Goal: Information Seeking & Learning: Check status

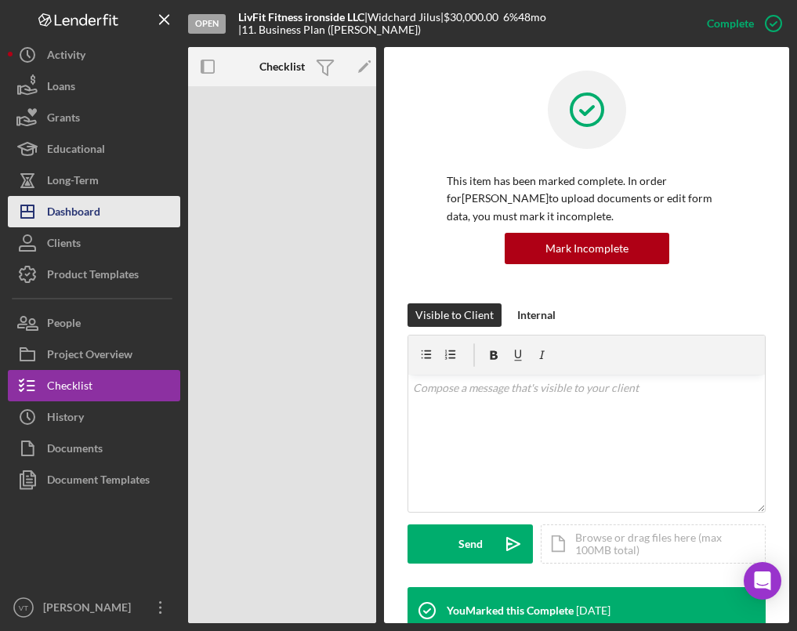
click at [103, 205] on button "Icon/Dashboard Dashboard" at bounding box center [94, 211] width 172 height 31
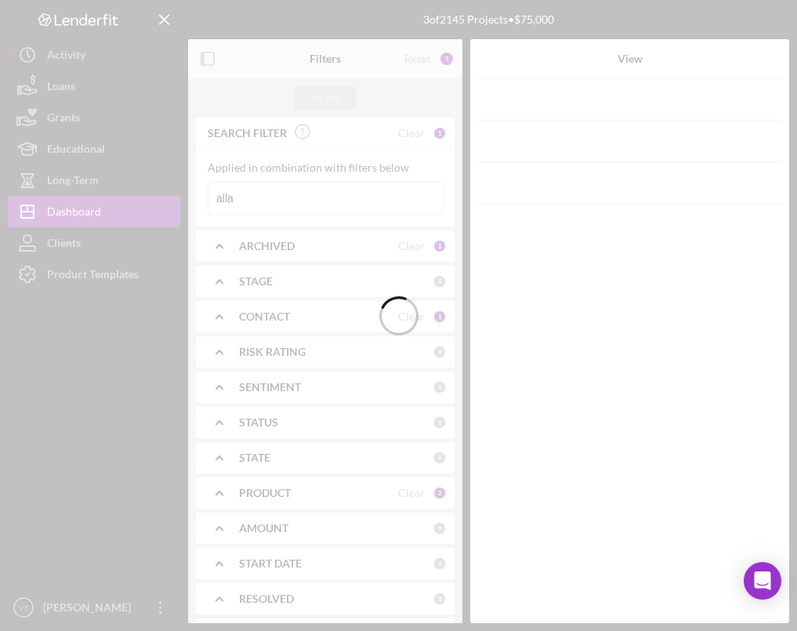
click at [309, 193] on div at bounding box center [398, 315] width 797 height 631
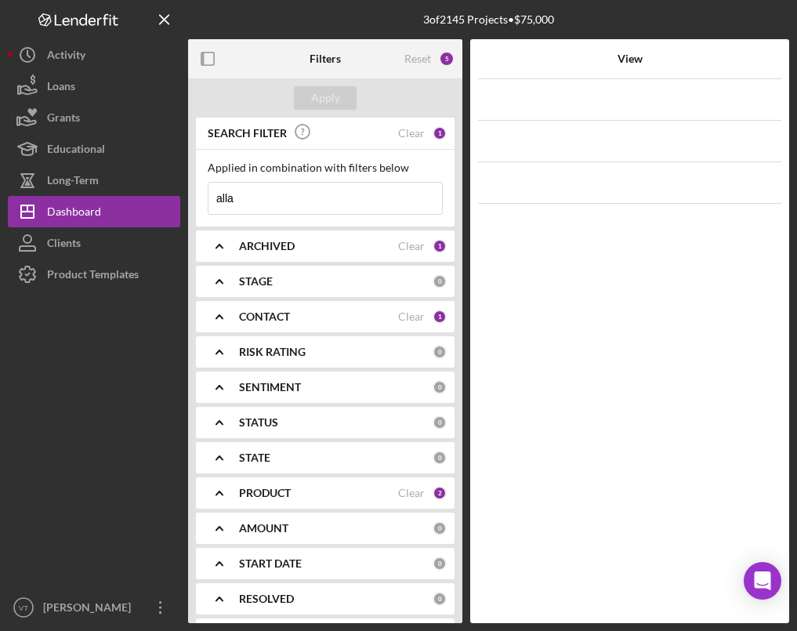
click at [301, 199] on input "alla" at bounding box center [324, 198] width 233 height 31
drag, startPoint x: 301, startPoint y: 199, endPoint x: 198, endPoint y: 203, distance: 102.7
click at [198, 203] on div "Applied in combination with filters below alla Icon/Menu Close" at bounding box center [325, 188] width 258 height 77
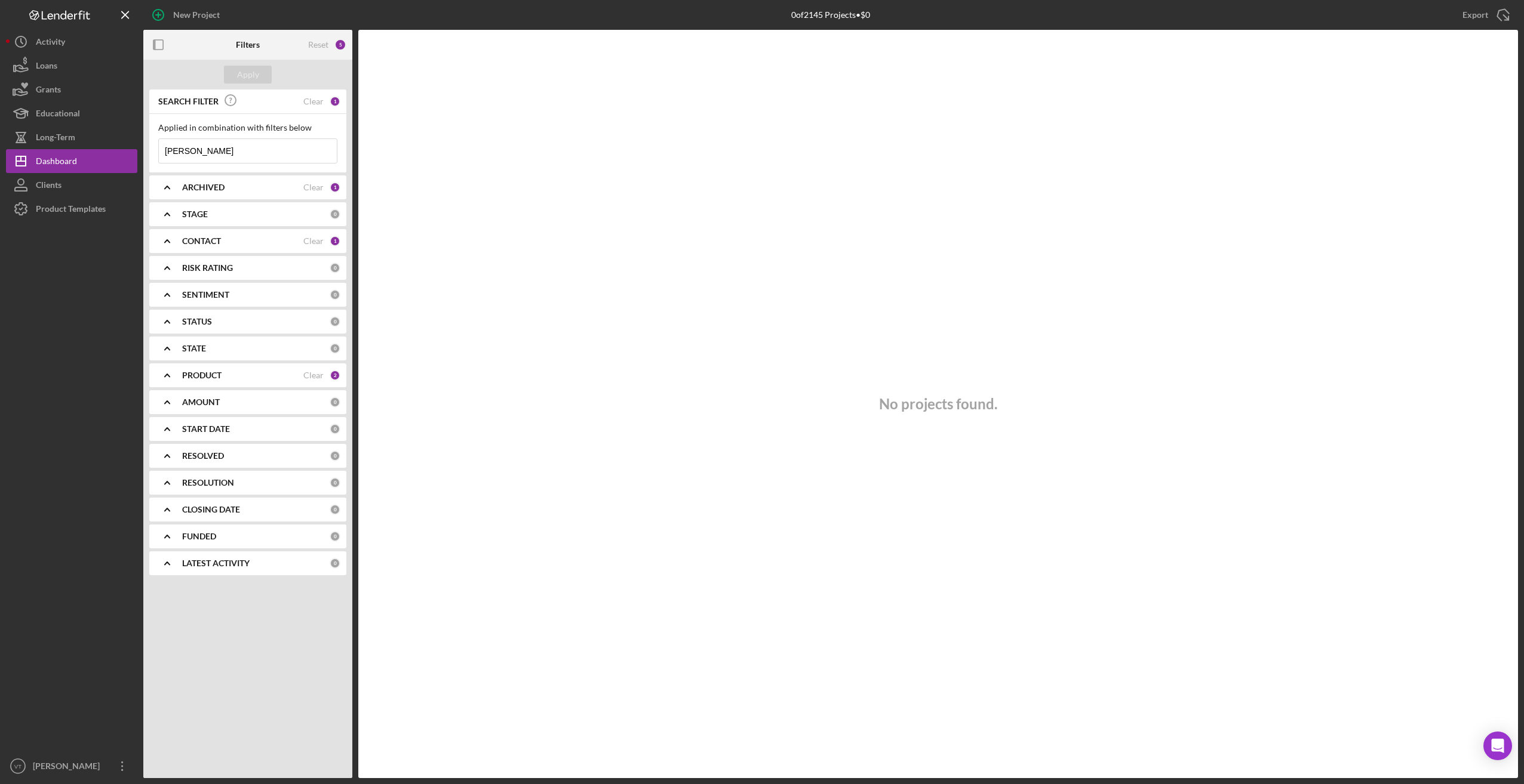
type input "[PERSON_NAME]"
click at [296, 193] on div "ARCHIVED Clear 1" at bounding box center [261, 187] width 159 height 11
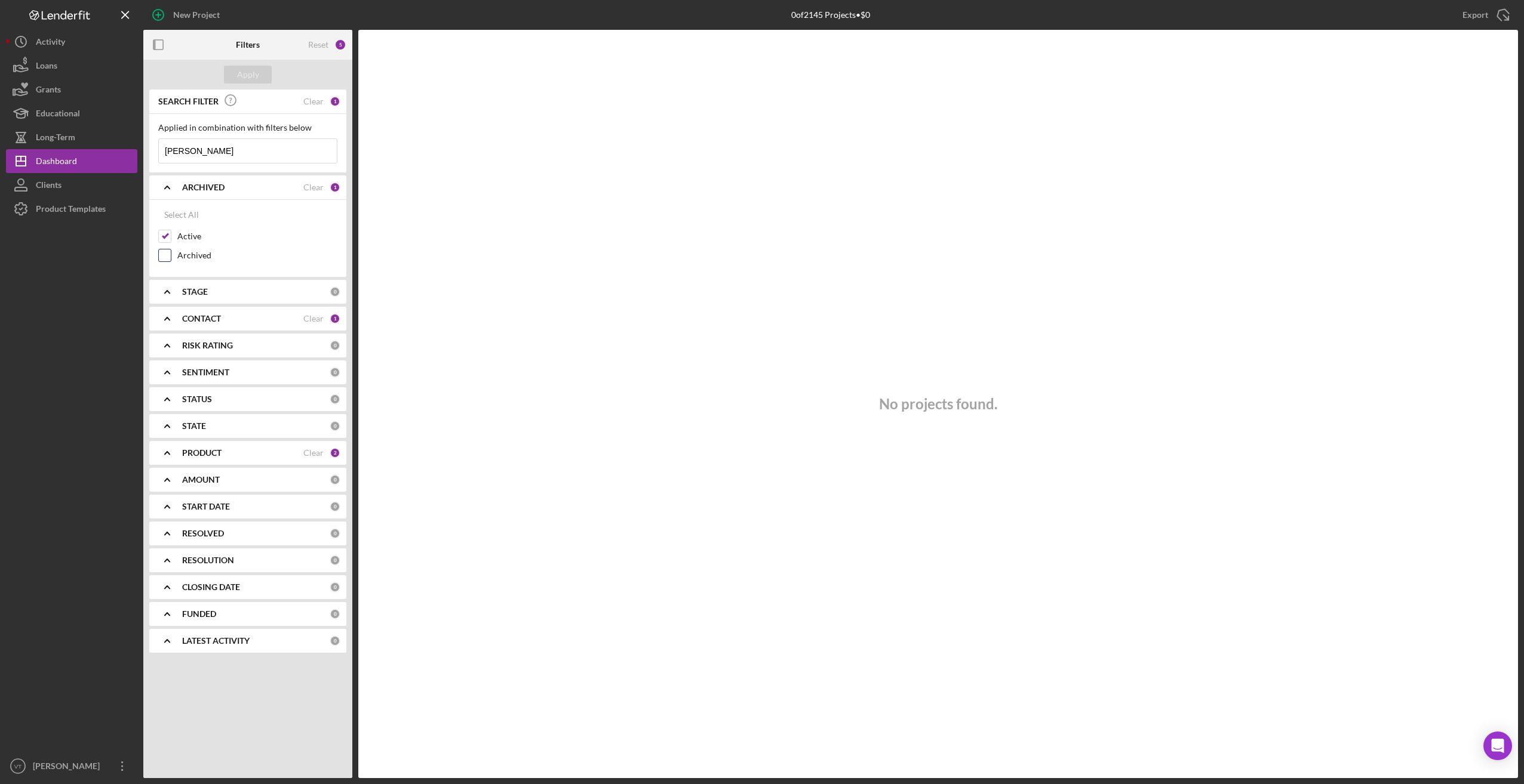
click at [167, 254] on input "Archived" at bounding box center [165, 255] width 12 height 12
checkbox input "true"
click at [251, 69] on div "Apply" at bounding box center [248, 74] width 22 height 18
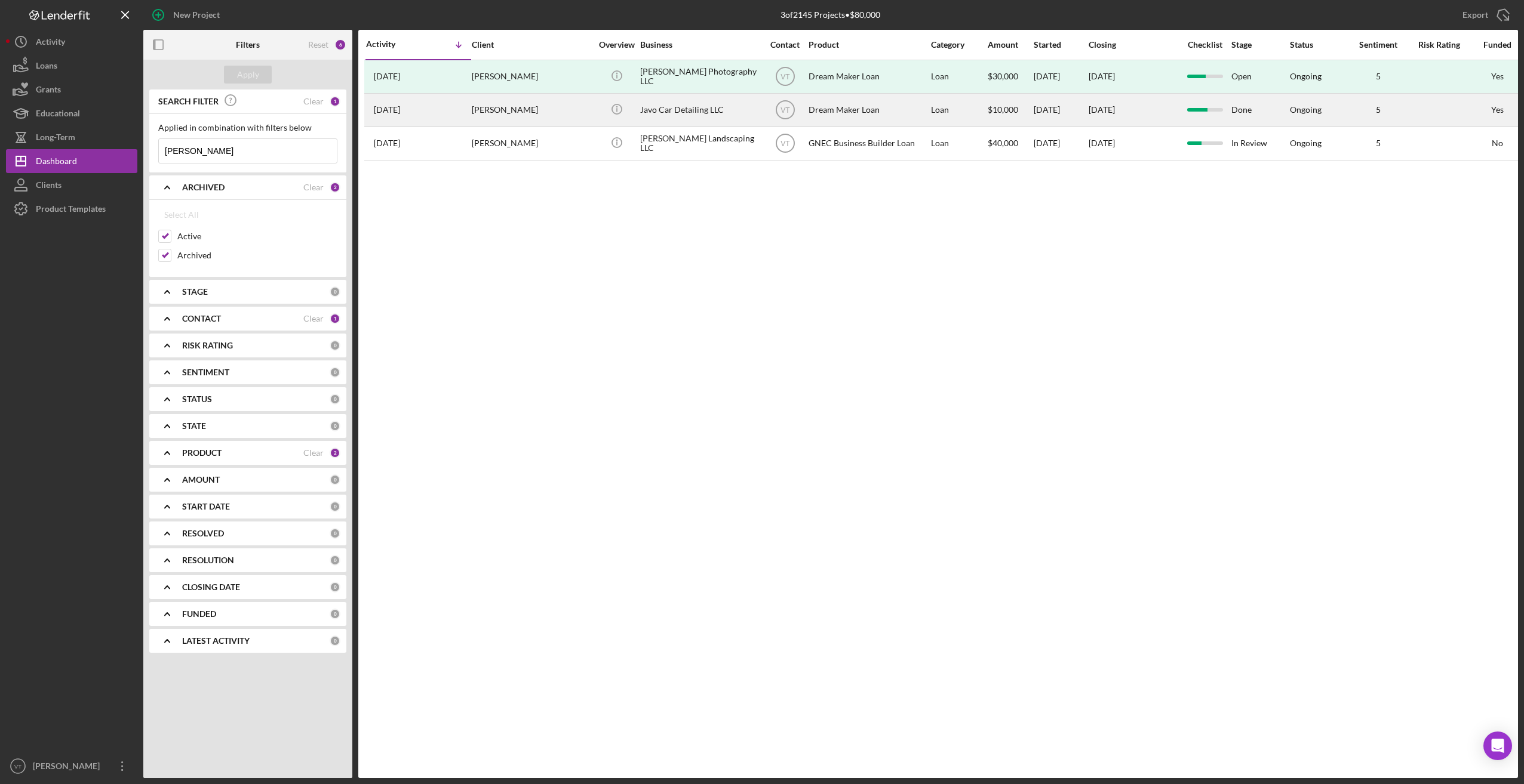
click at [532, 112] on div "[PERSON_NAME]" at bounding box center [531, 110] width 120 height 32
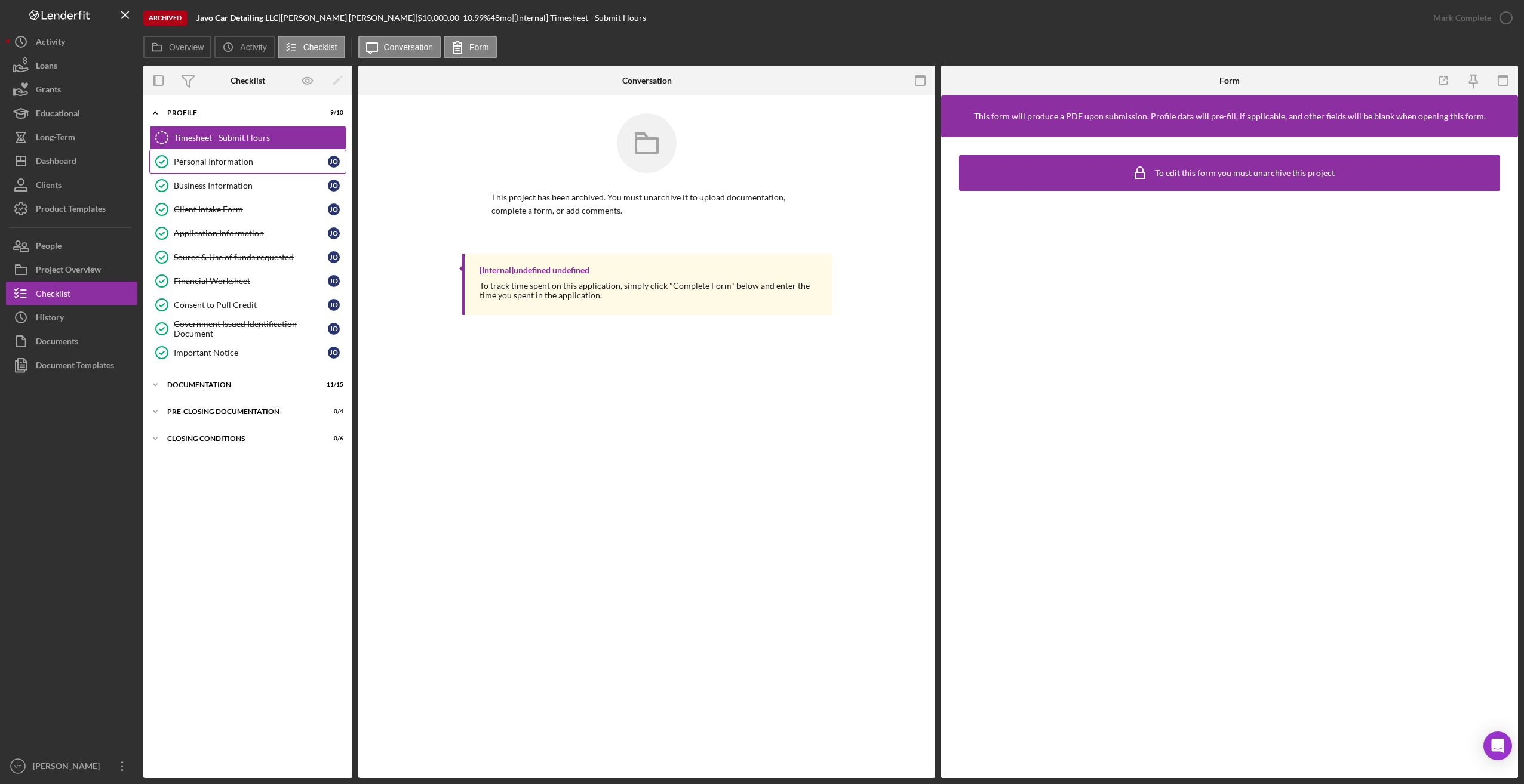
click at [234, 163] on div "Personal Information" at bounding box center [251, 162] width 154 height 10
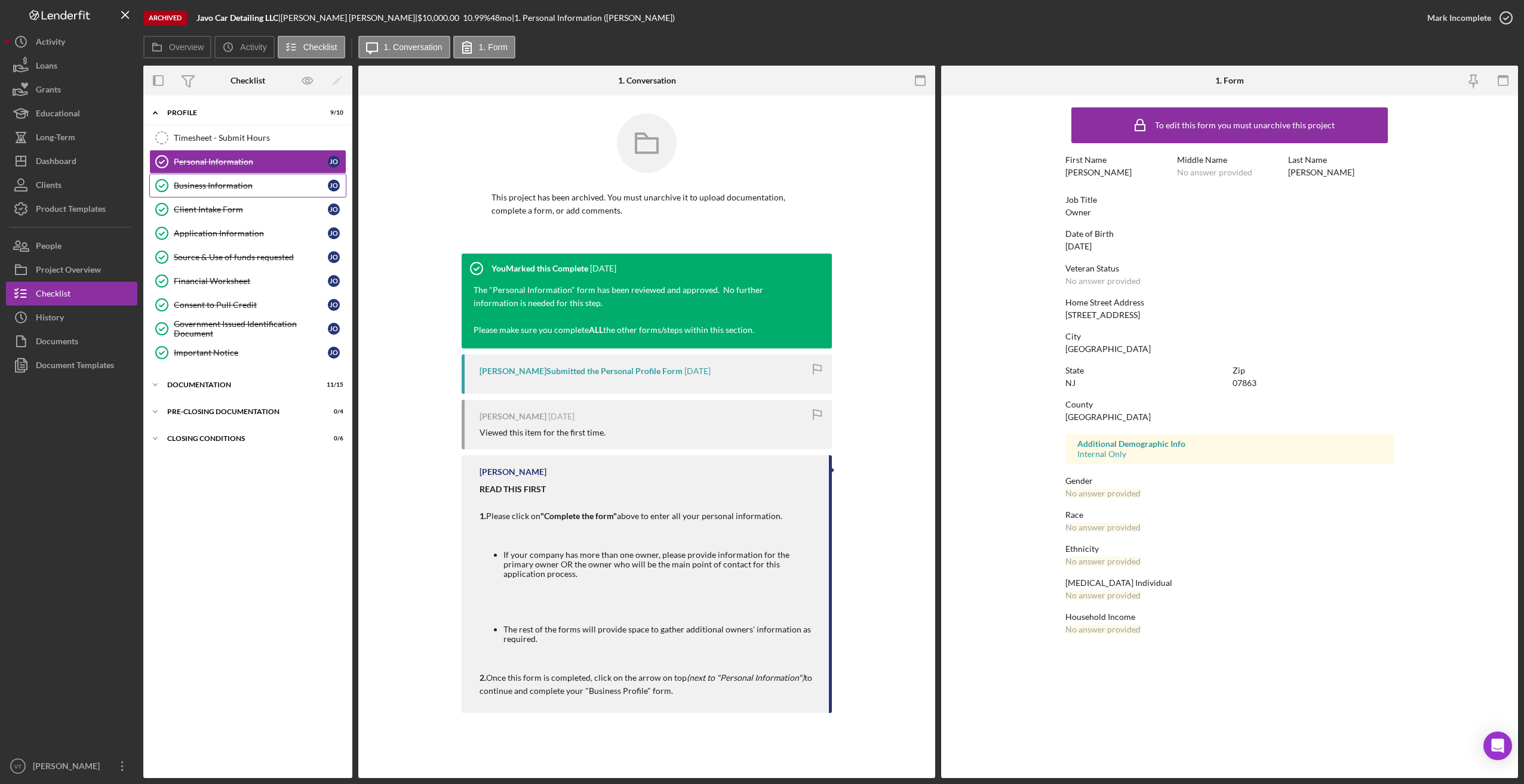
click at [217, 190] on div "Business Information" at bounding box center [251, 185] width 154 height 10
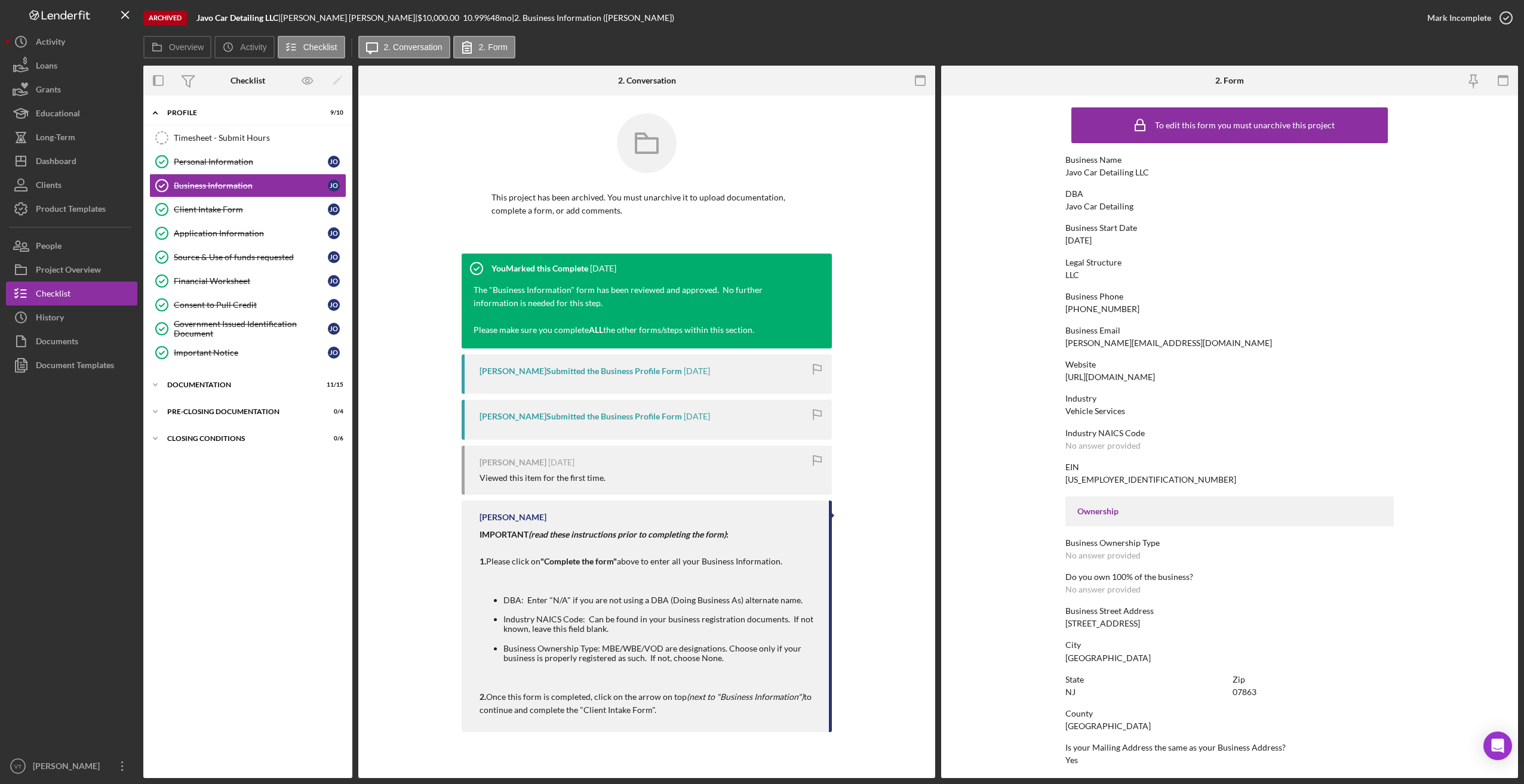
click at [607, 308] on div "[PHONE_NUMBER]" at bounding box center [1102, 309] width 74 height 10
click at [188, 206] on div "Client Intake Form" at bounding box center [251, 210] width 154 height 10
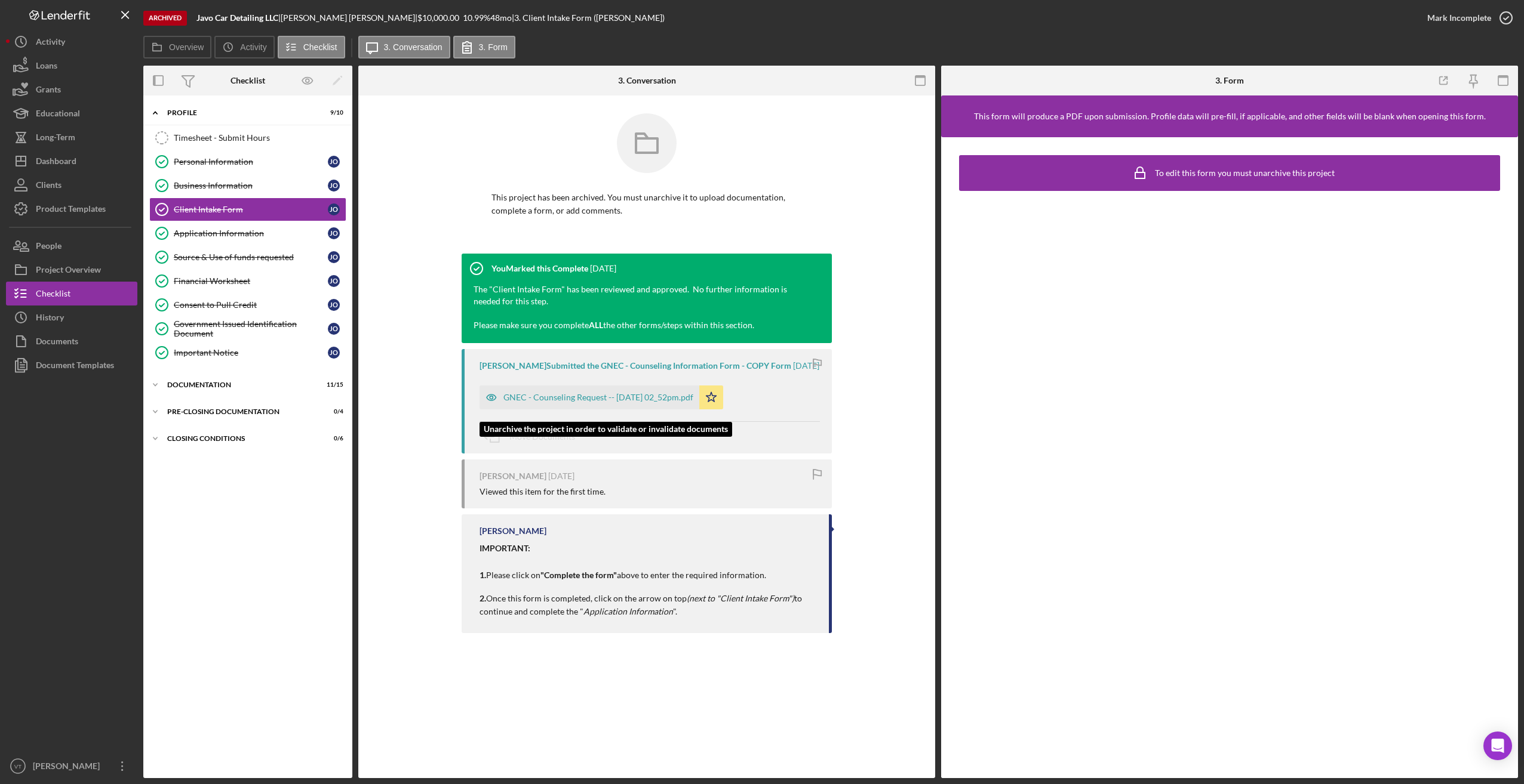
click at [587, 402] on div "GNEC - Counseling Request -- [DATE] 02_52pm.pdf" at bounding box center [598, 397] width 190 height 10
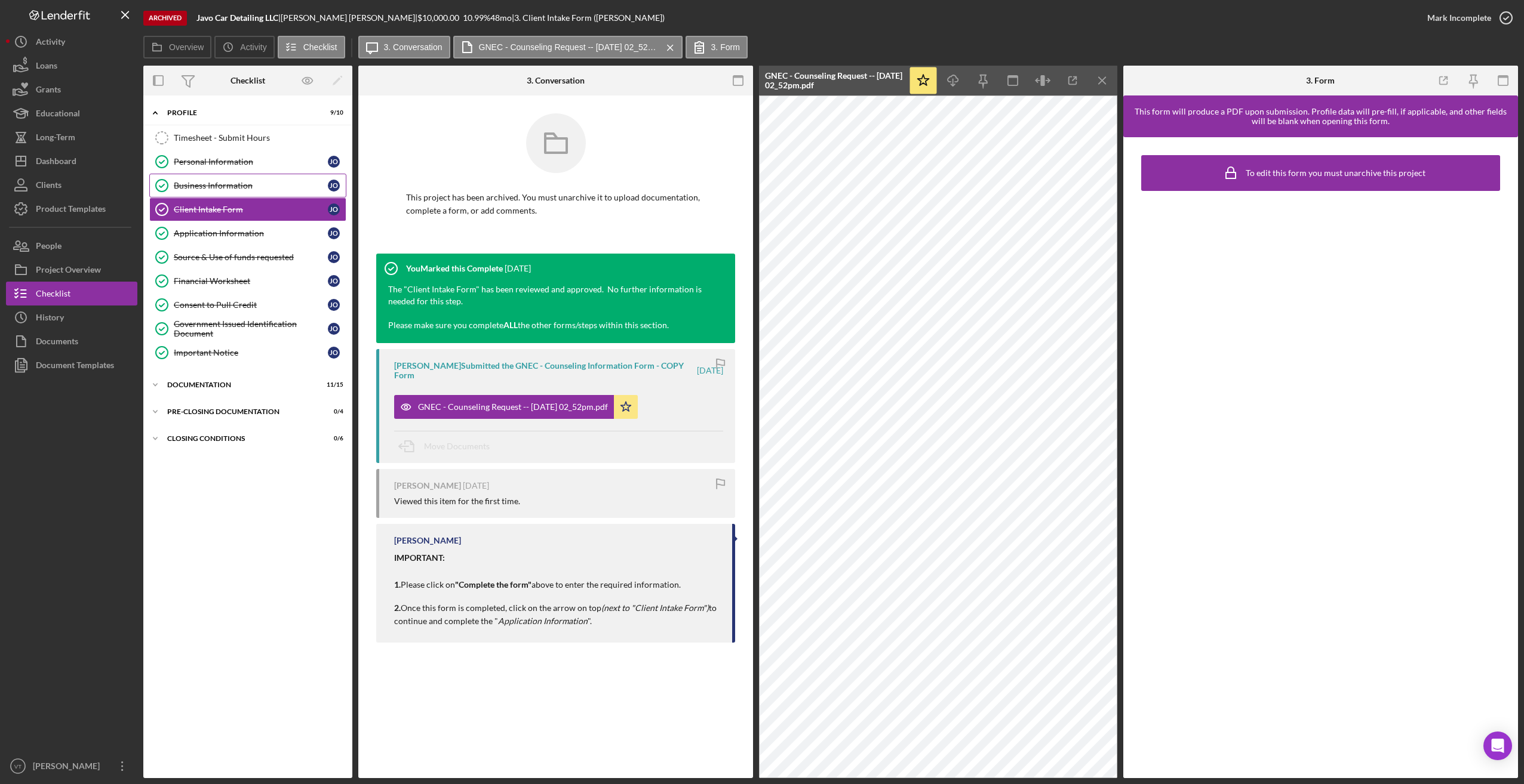
click at [236, 186] on div "Business Information" at bounding box center [251, 185] width 154 height 10
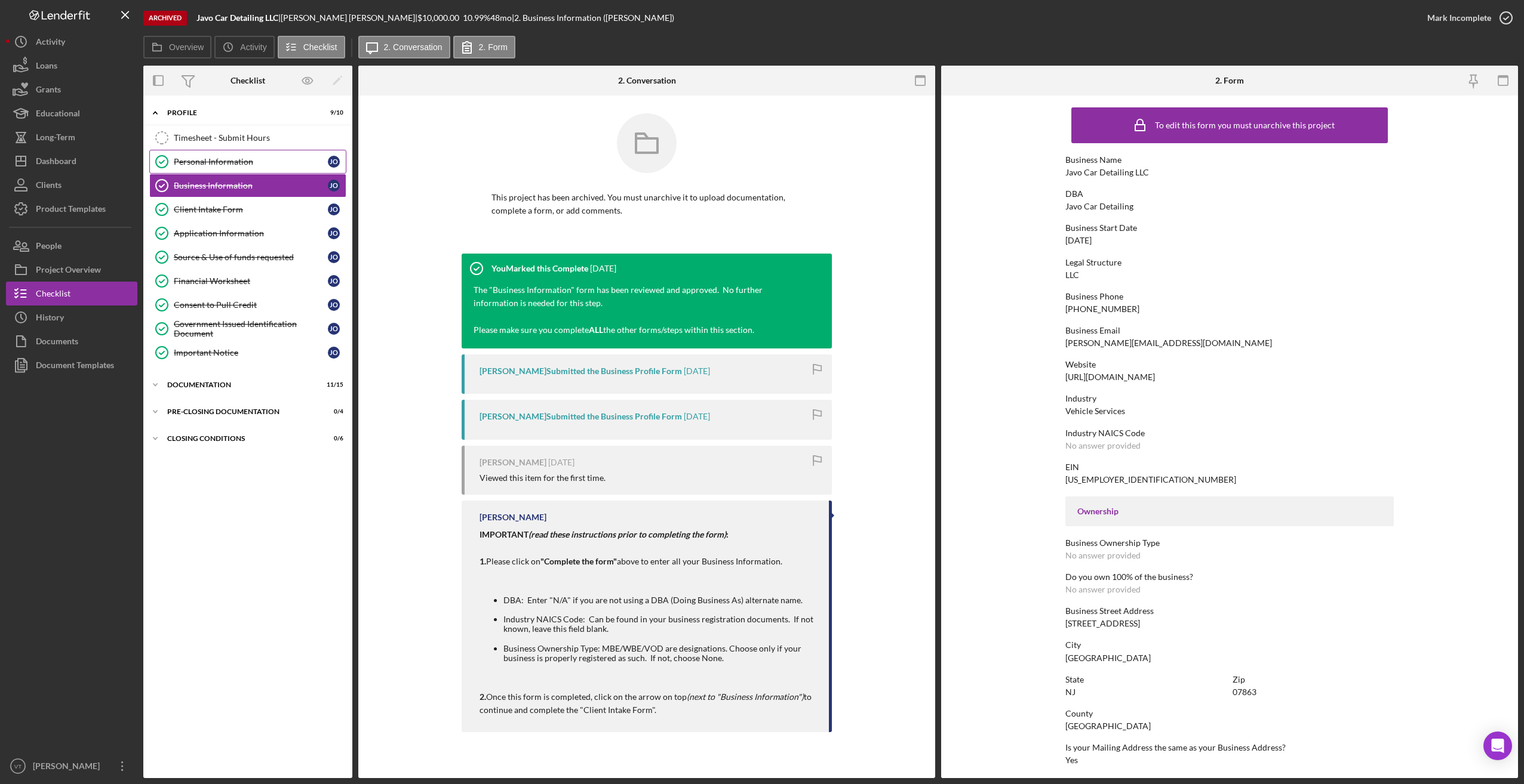
click at [247, 162] on div "Personal Information" at bounding box center [251, 162] width 154 height 10
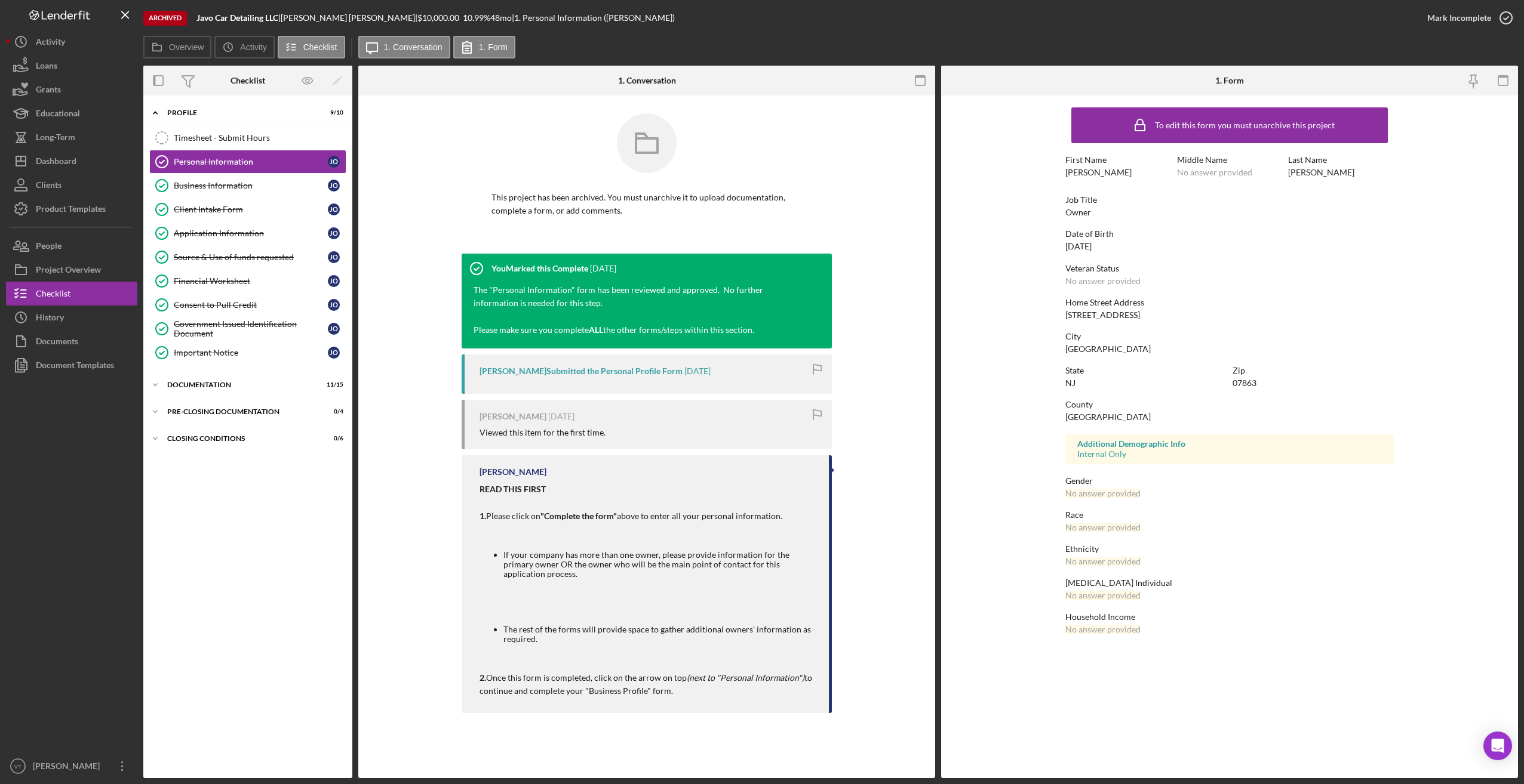
click at [46, 480] on div at bounding box center [72, 565] width 131 height 377
click at [87, 446] on div at bounding box center [72, 565] width 131 height 377
click at [278, 18] on b "Javo Car Detailing LLC" at bounding box center [237, 17] width 82 height 10
drag, startPoint x: 346, startPoint y: 18, endPoint x: 194, endPoint y: 15, distance: 152.0
click at [194, 15] on div "Archived Javo Car Detailing LLC | [PERSON_NAME] | $10,000.00 10.99 % 48 mo | 1.…" at bounding box center [779, 18] width 1272 height 36
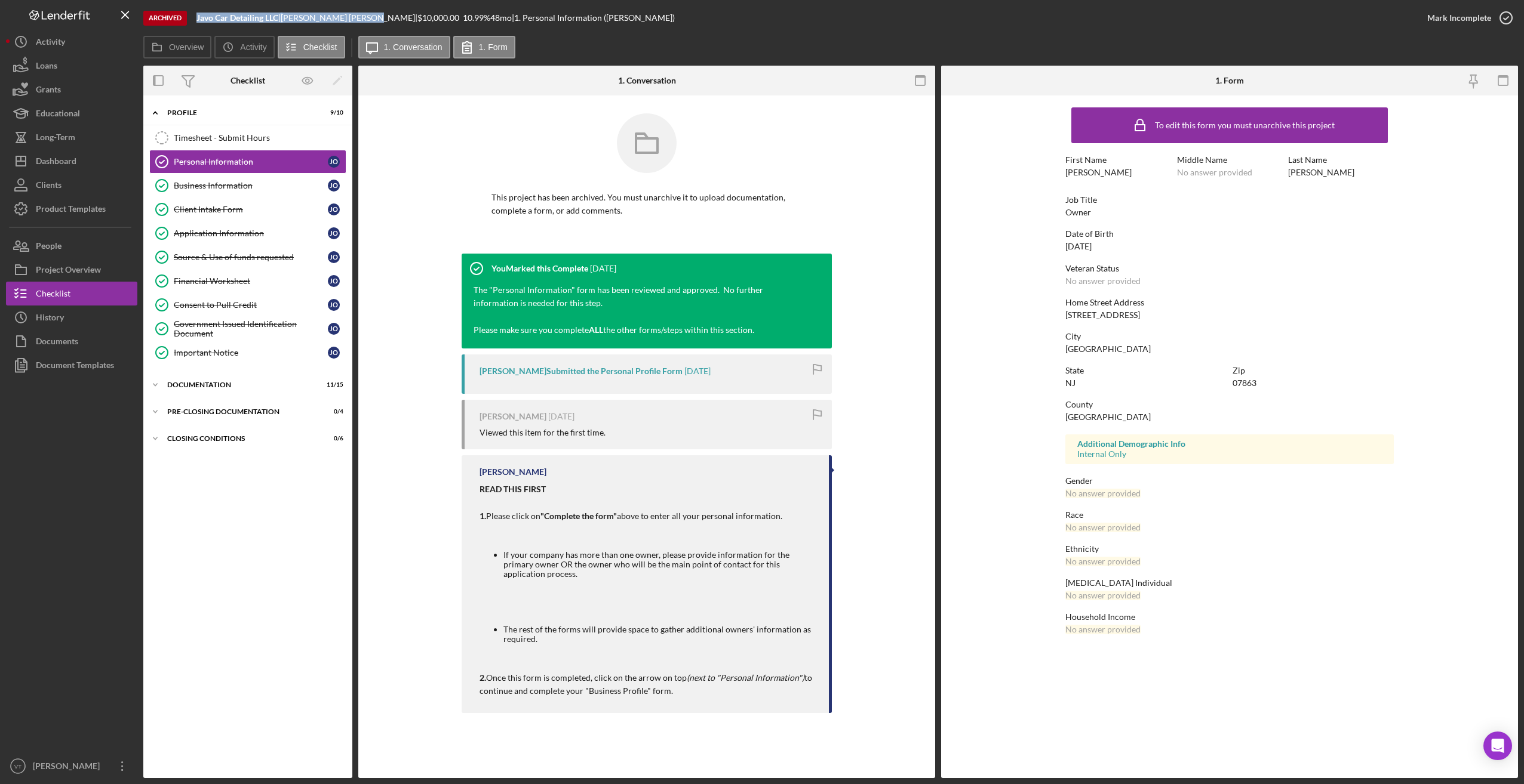
copy div "Javo Car Detailing LLC | [PERSON_NAME]"
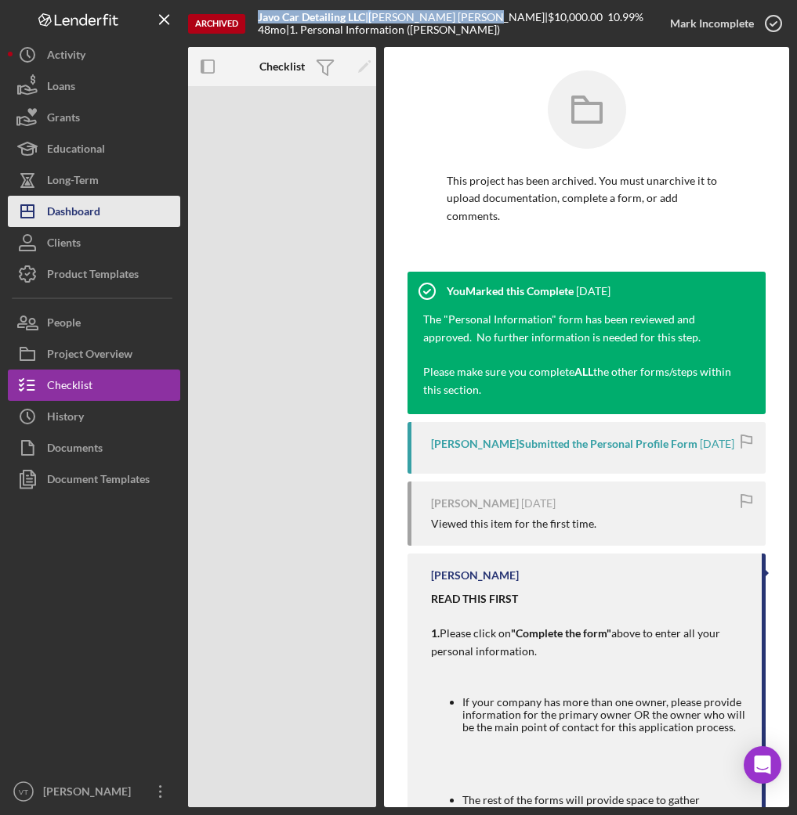
click at [90, 212] on div "Dashboard" at bounding box center [73, 213] width 53 height 35
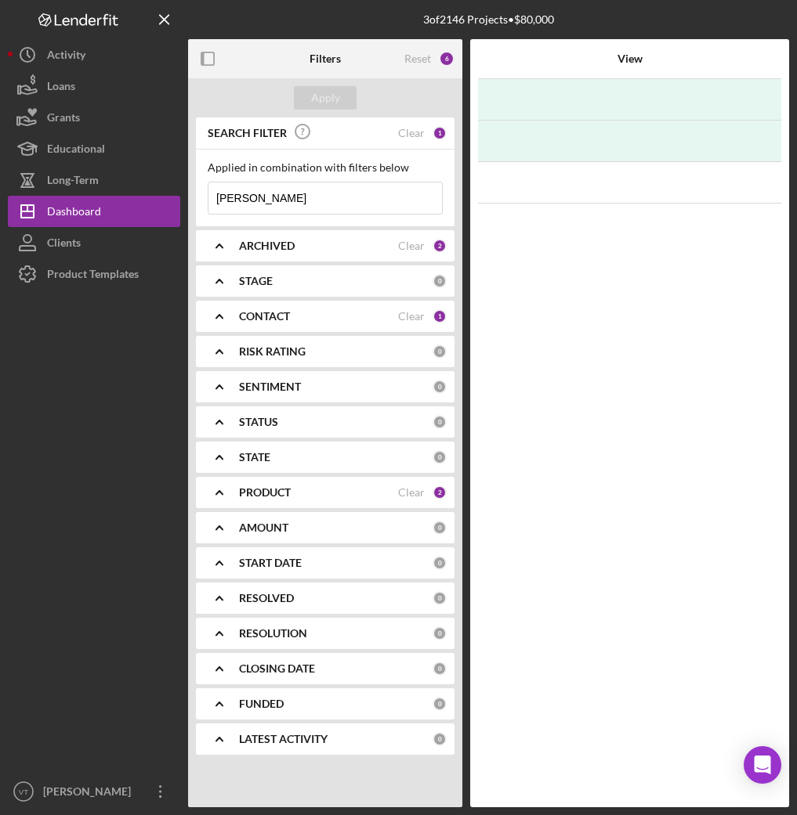
click at [278, 204] on input "[PERSON_NAME]" at bounding box center [324, 198] width 233 height 31
drag, startPoint x: 266, startPoint y: 201, endPoint x: 136, endPoint y: 197, distance: 130.1
click at [136, 197] on div "3 of 2146 Projects • $80,000 [PERSON_NAME] Filters Reset 6 Apply SEARCH FILTER …" at bounding box center [398, 404] width 781 height 808
click at [272, 194] on input "[PERSON_NAME]" at bounding box center [324, 198] width 233 height 31
drag, startPoint x: 269, startPoint y: 198, endPoint x: 115, endPoint y: 202, distance: 153.6
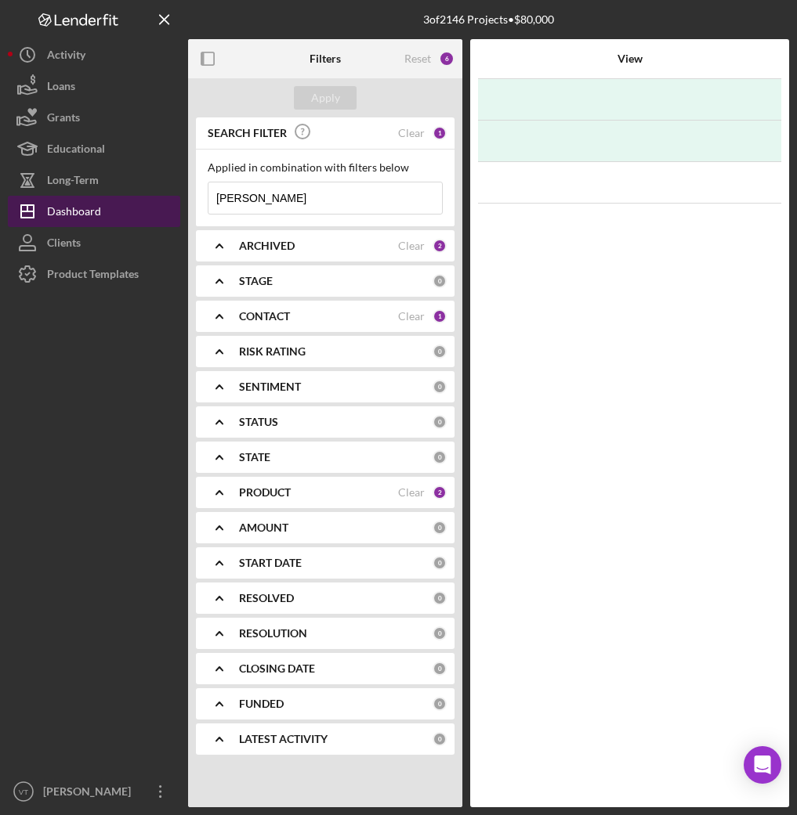
click at [115, 202] on div "3 of 2146 Projects • $80,000 [PERSON_NAME] Filters Reset 6 Apply SEARCH FILTER …" at bounding box center [398, 404] width 781 height 808
type input "b"
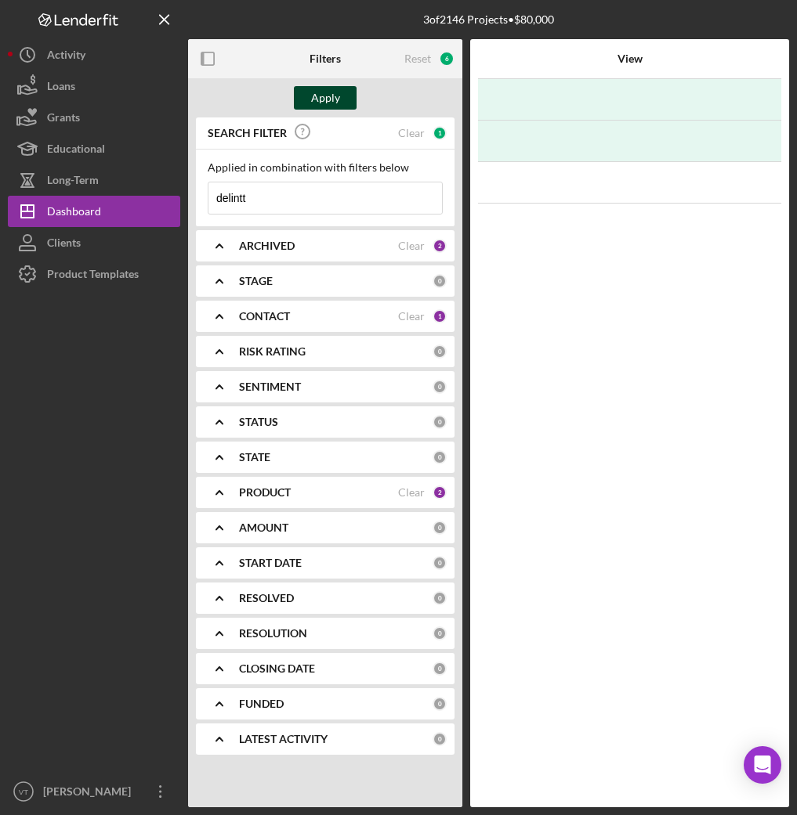
type input "delintt"
click at [341, 96] on button "Apply" at bounding box center [325, 97] width 63 height 23
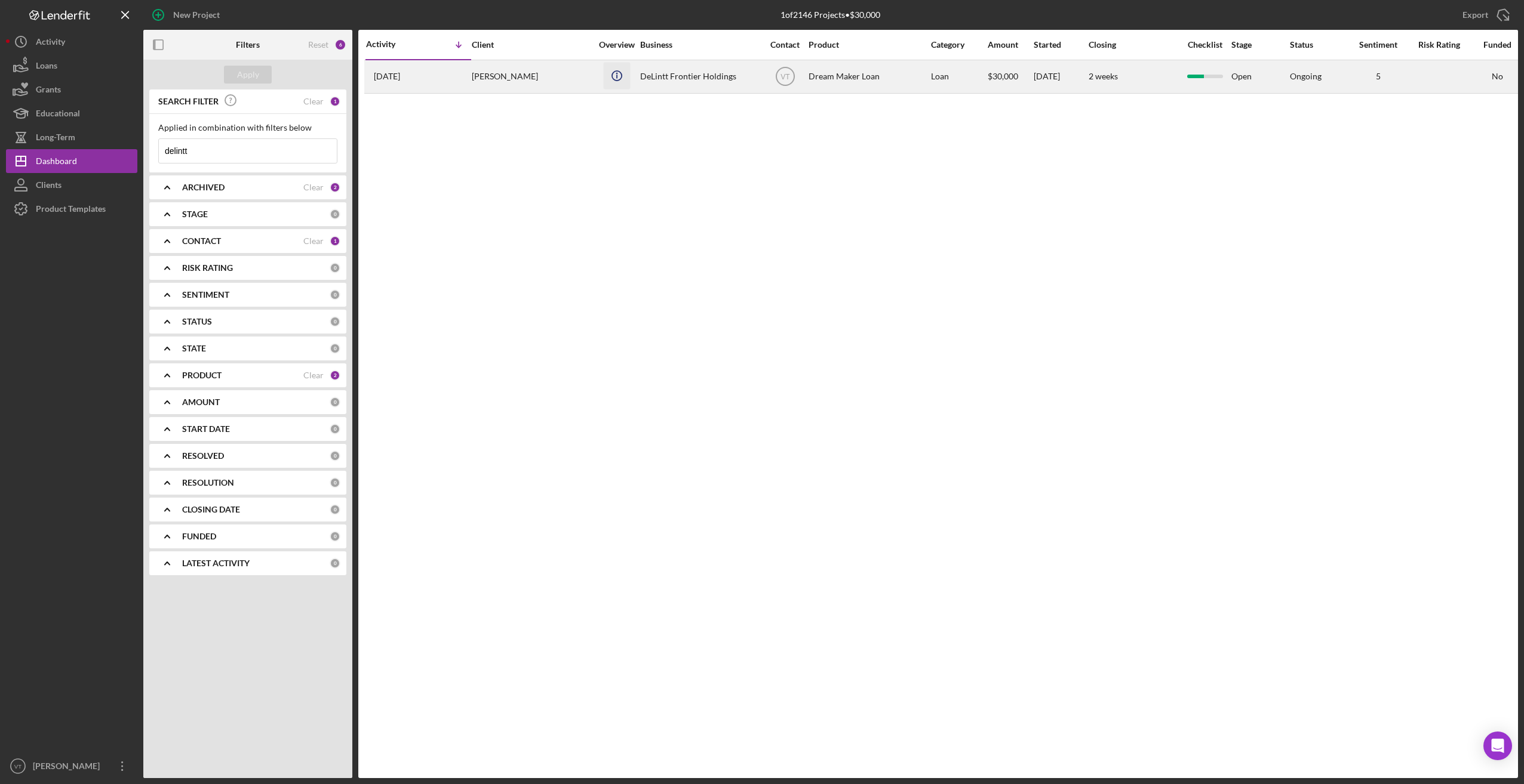
click at [607, 78] on icon "Icon/Info" at bounding box center [616, 75] width 27 height 27
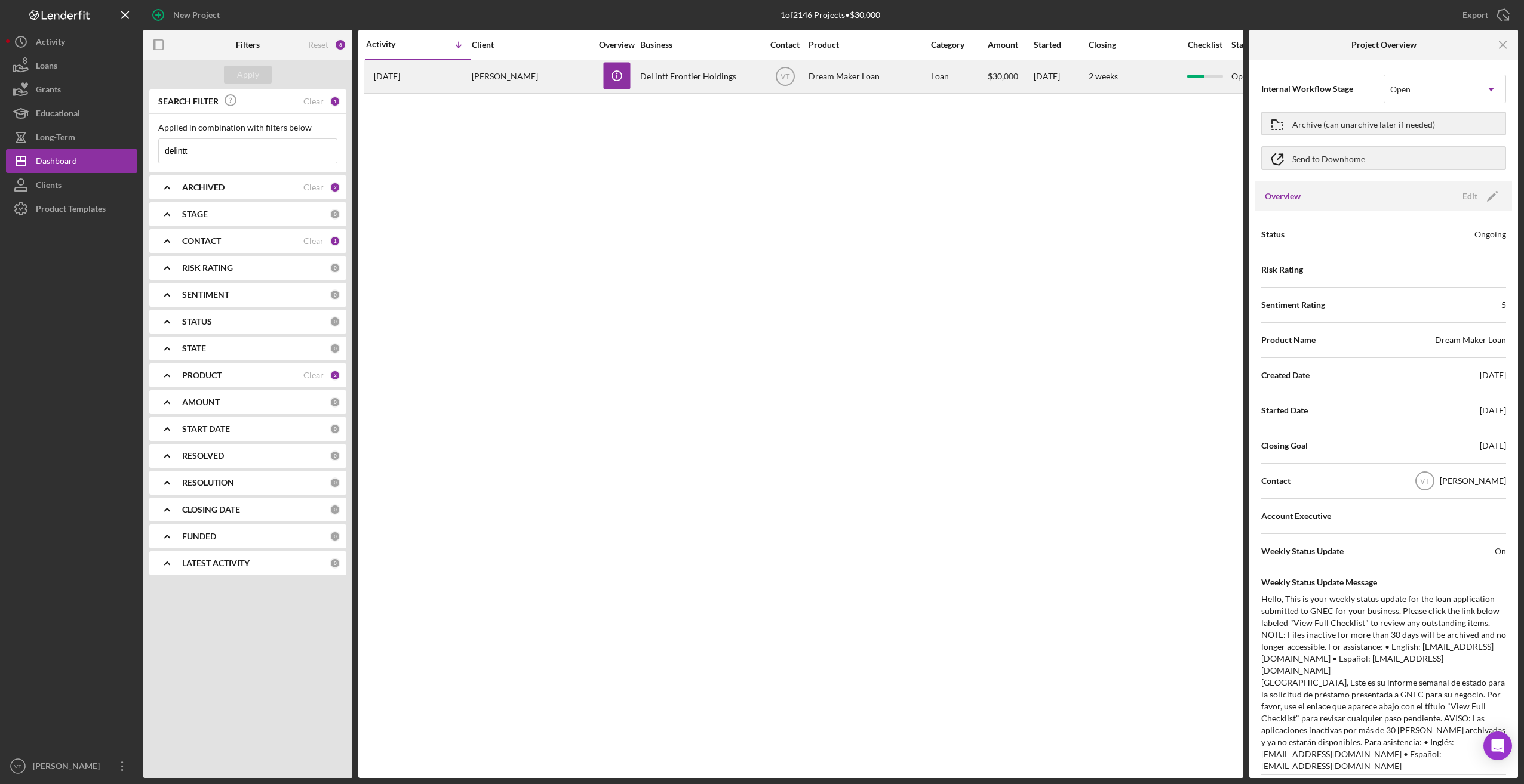
click at [607, 76] on div "DeLintt Frontier Holdings" at bounding box center [700, 77] width 120 height 32
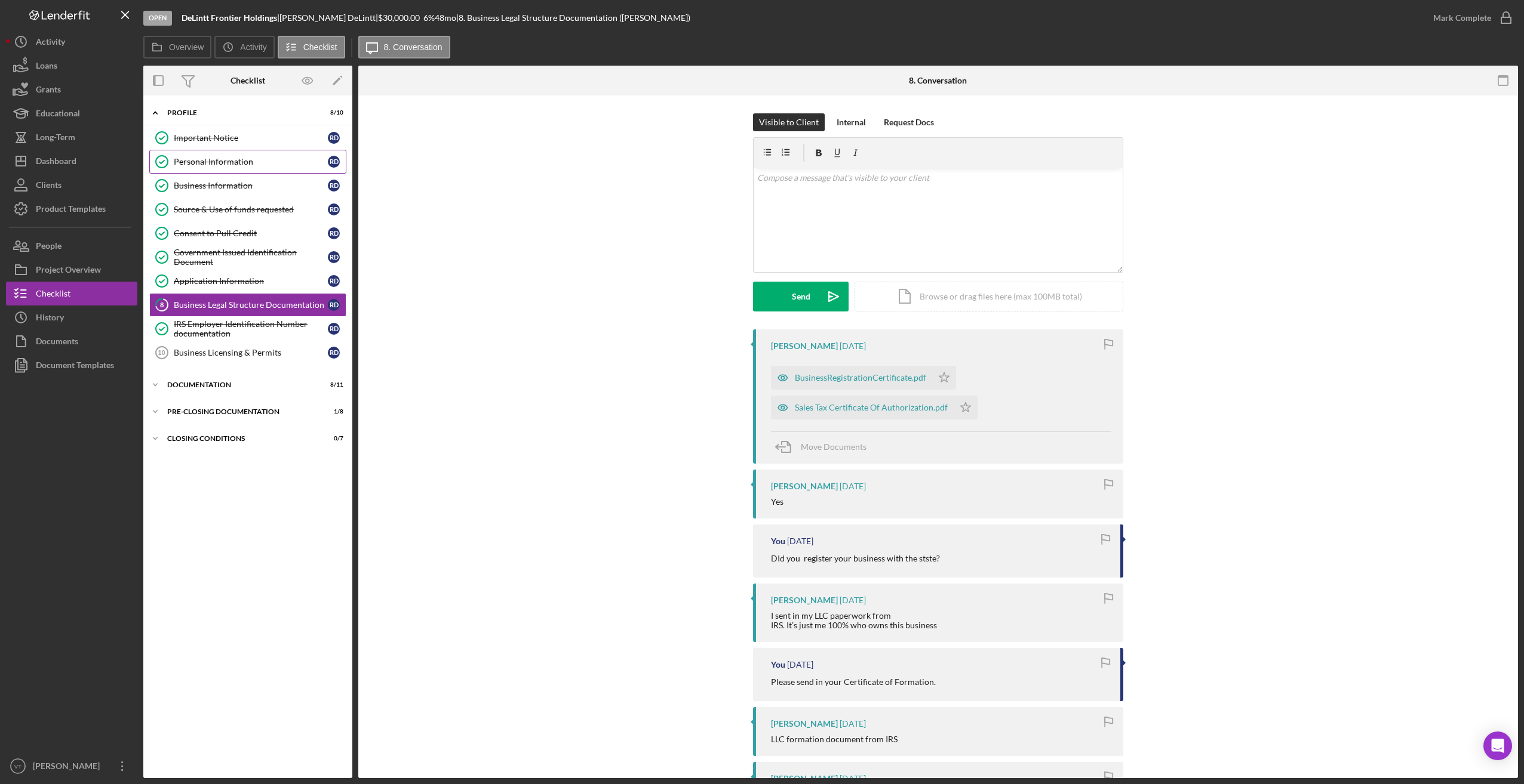
click at [200, 162] on div "Personal Information" at bounding box center [251, 162] width 154 height 10
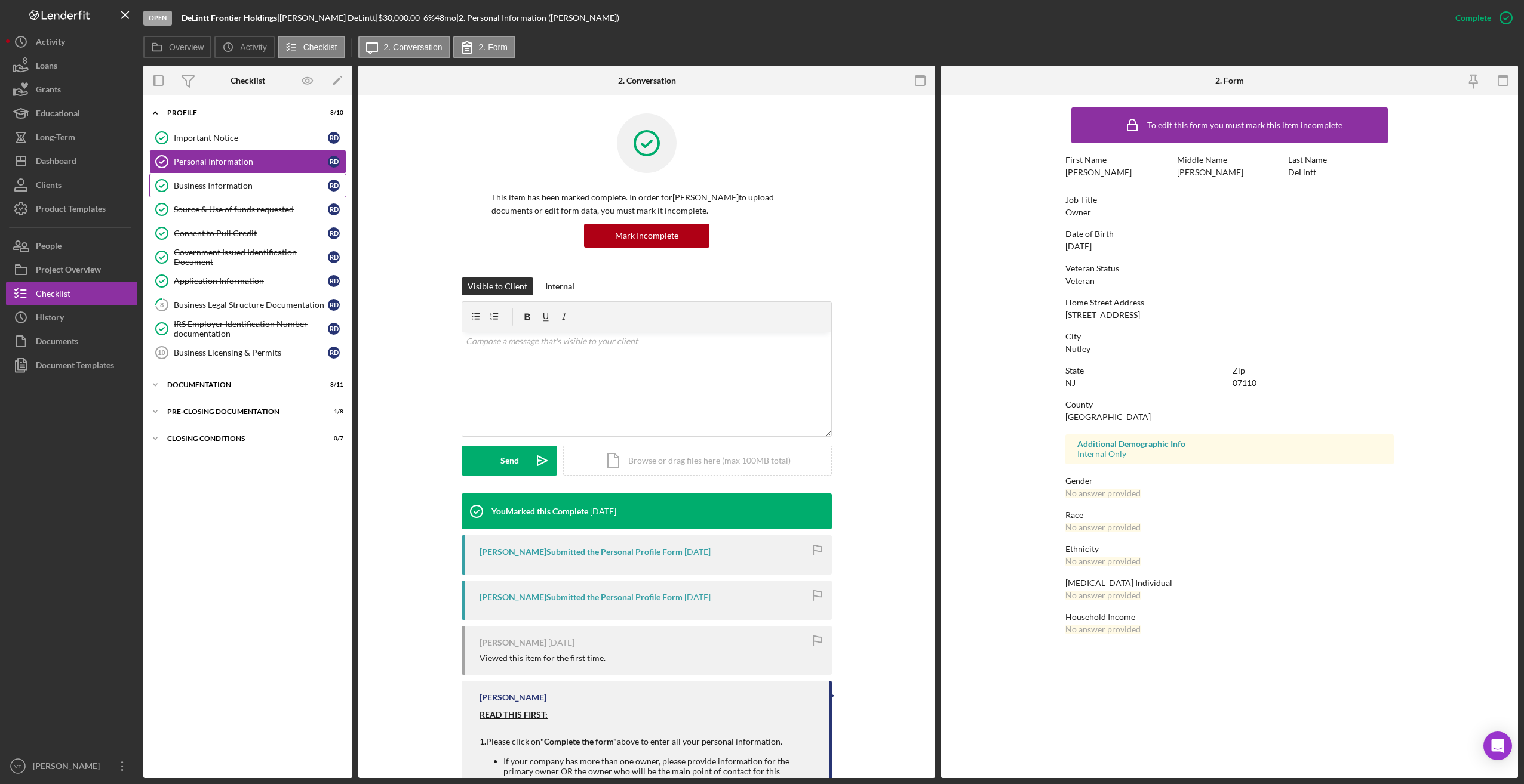
click at [251, 189] on div "Business Information" at bounding box center [251, 185] width 154 height 10
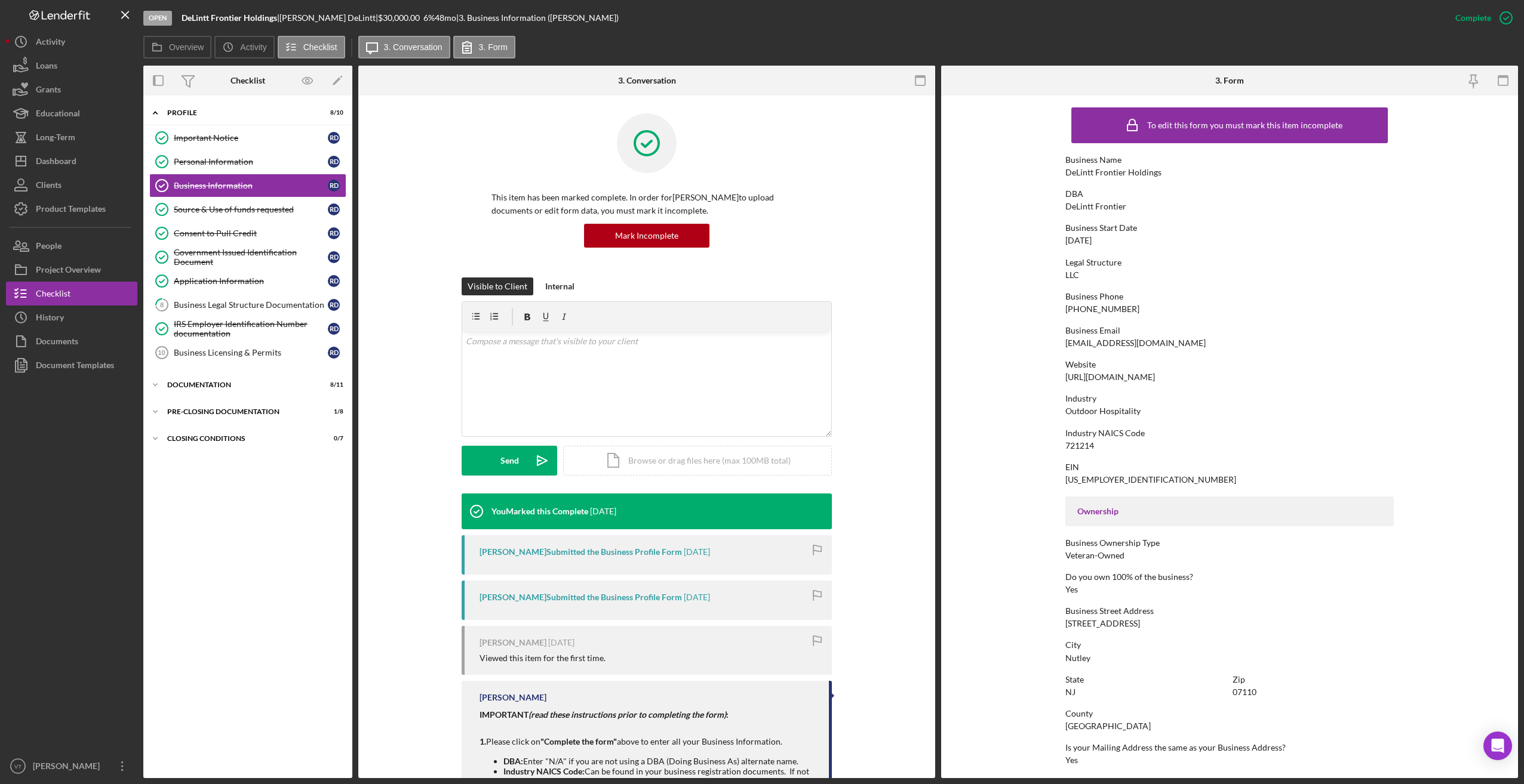
click at [607, 312] on div "[PHONE_NUMBER]" at bounding box center [1102, 309] width 74 height 10
click at [208, 165] on div "Personal Information" at bounding box center [251, 162] width 154 height 10
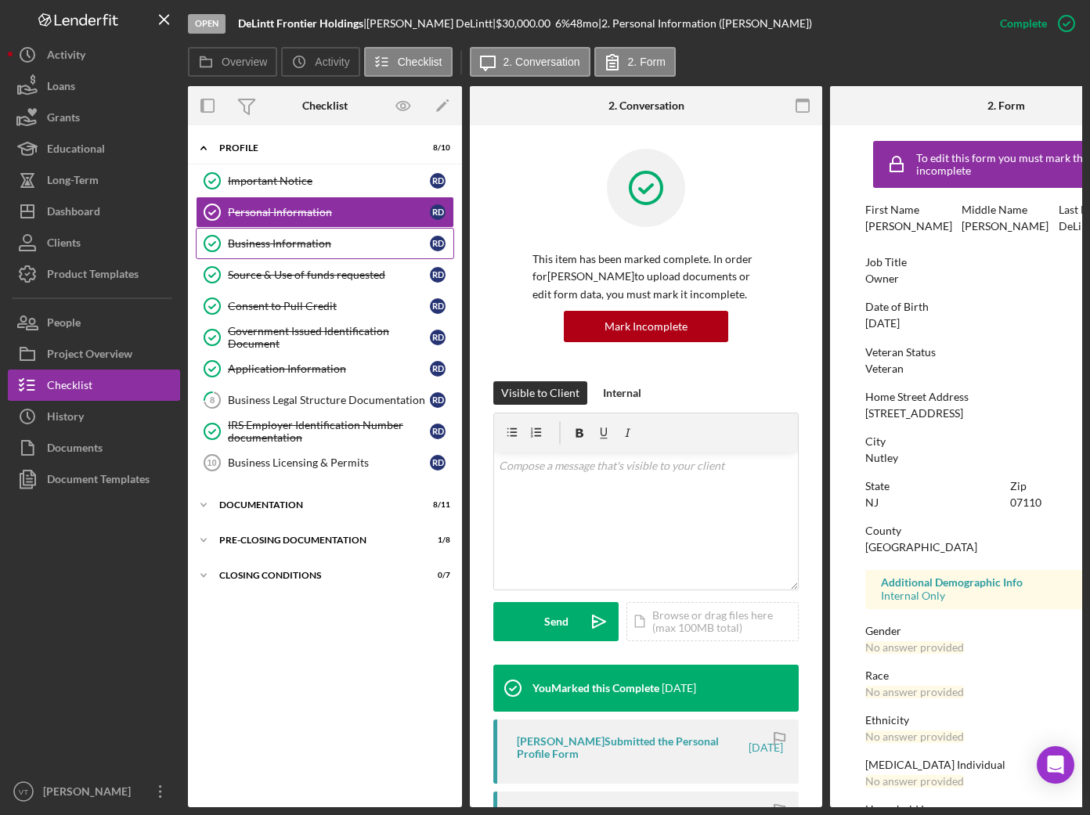
click at [327, 250] on div "Business Information" at bounding box center [329, 243] width 202 height 13
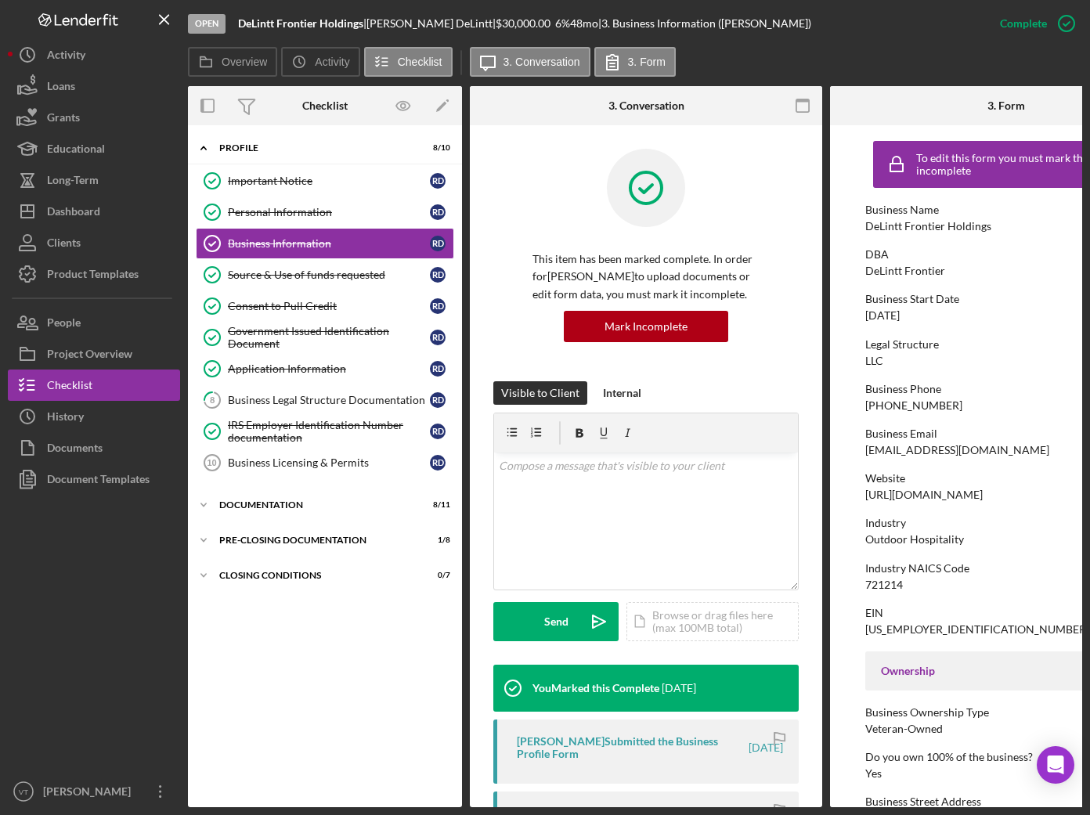
click at [796, 408] on div "Business Phone [PHONE_NUMBER]" at bounding box center [1007, 397] width 282 height 29
click at [372, 630] on div "Icon/Expander Profile 8 / 10 Important Notice Important Notice R D Personal Inf…" at bounding box center [325, 466] width 274 height 667
